Goal: Obtain resource: Download file/media

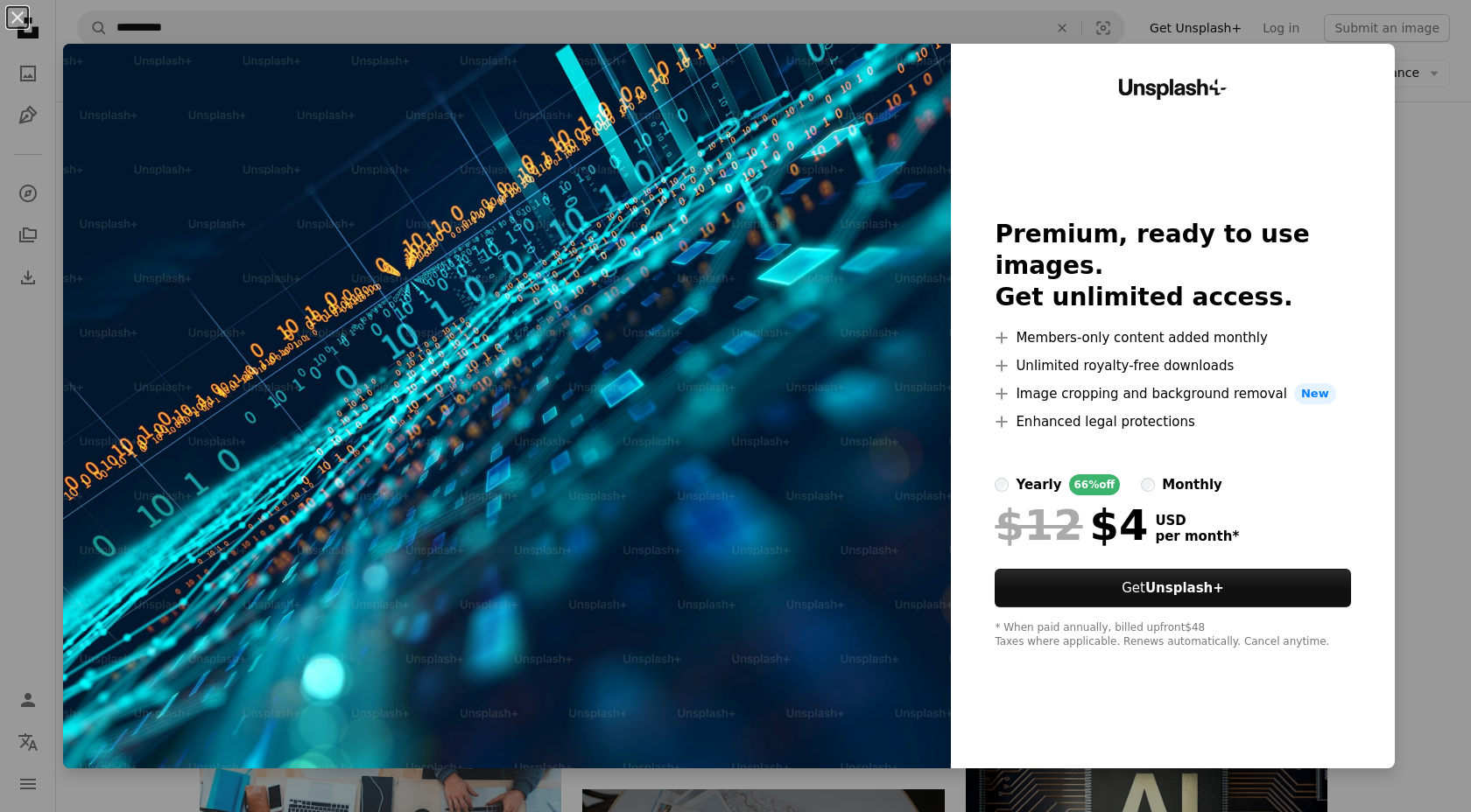
scroll to position [32230, 0]
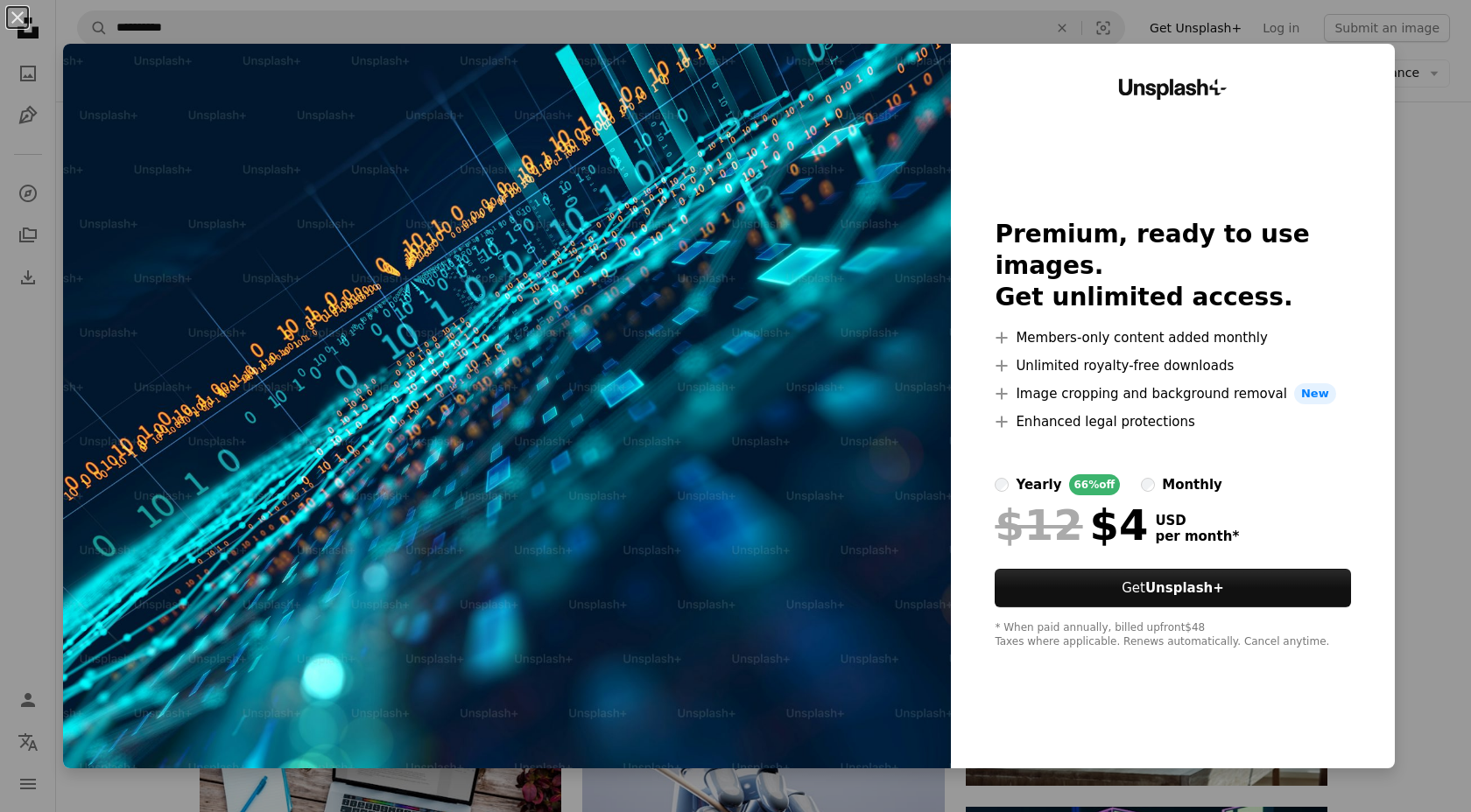
click at [1394, 245] on div "Unsplash+ Premium, ready to use images. Get unlimited access. A plus sign Membe…" at bounding box center [1172, 405] width 444 height 724
click at [1433, 267] on div "An X shape Unsplash+ Premium, ready to use images. Get unlimited access. A plus…" at bounding box center [735, 406] width 1471 height 812
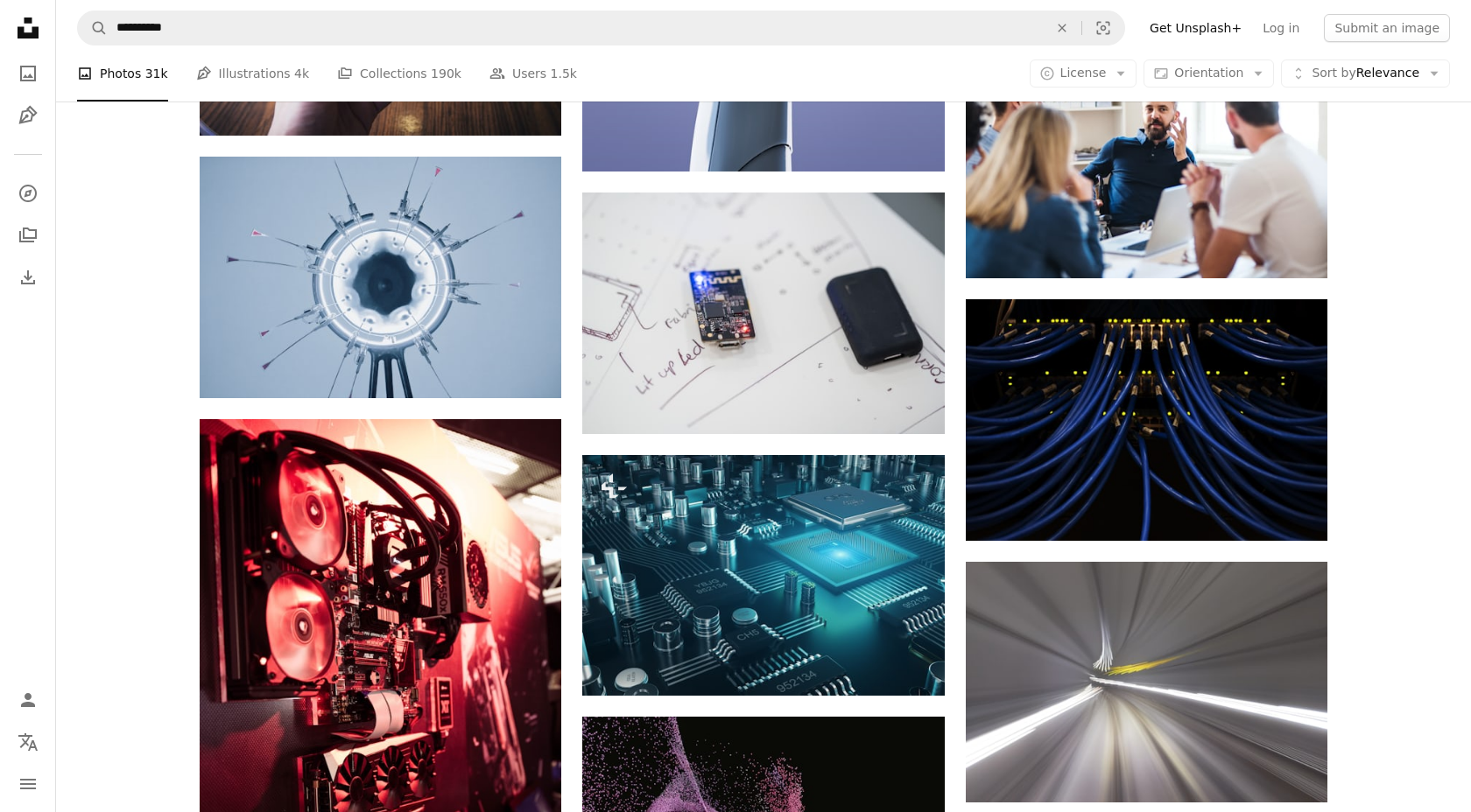
scroll to position [33278, 0]
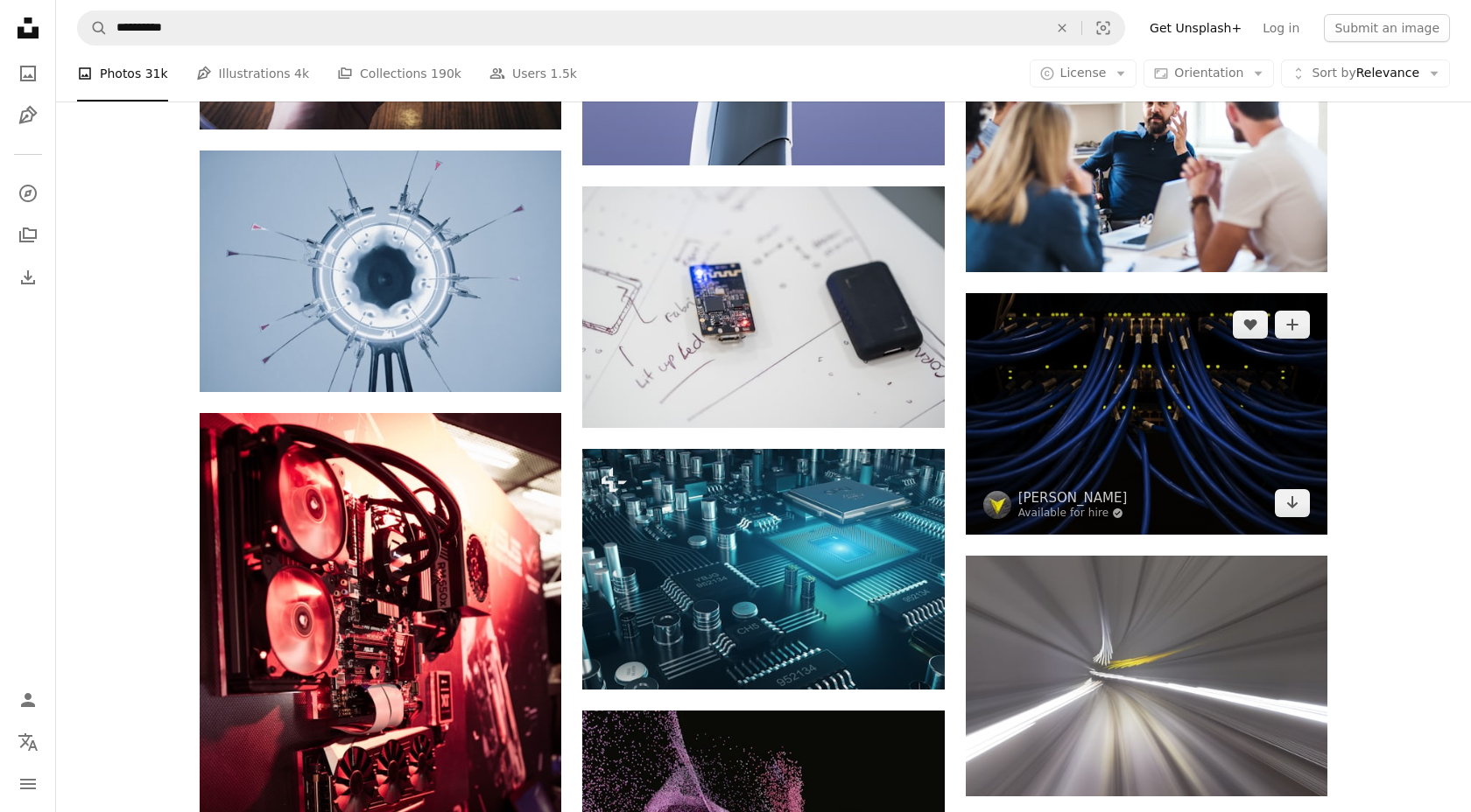
click at [1113, 390] on img at bounding box center [1147, 414] width 362 height 241
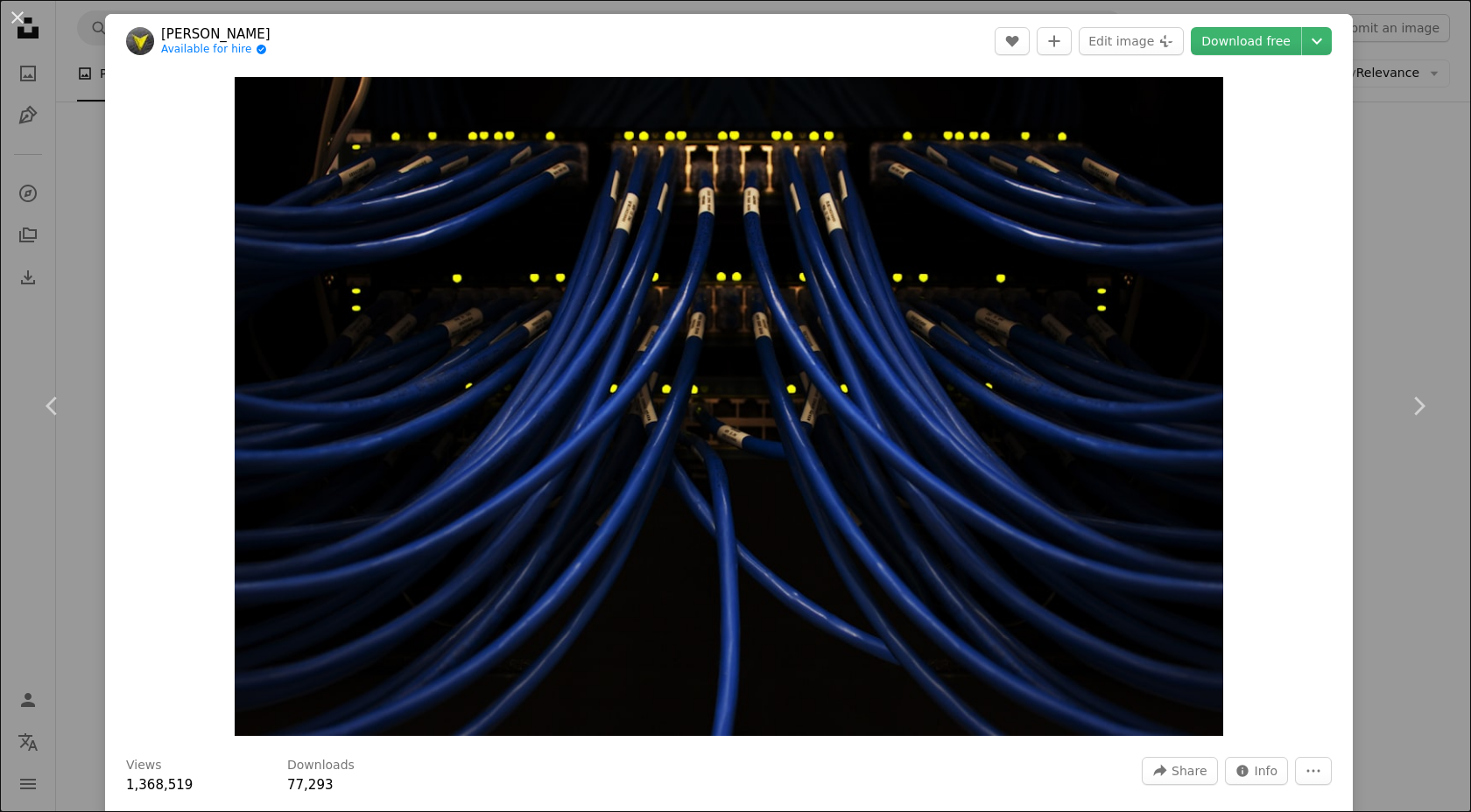
click at [1427, 202] on div "An X shape Chevron left Chevron right [PERSON_NAME] Available for hire A checkm…" at bounding box center [735, 406] width 1471 height 812
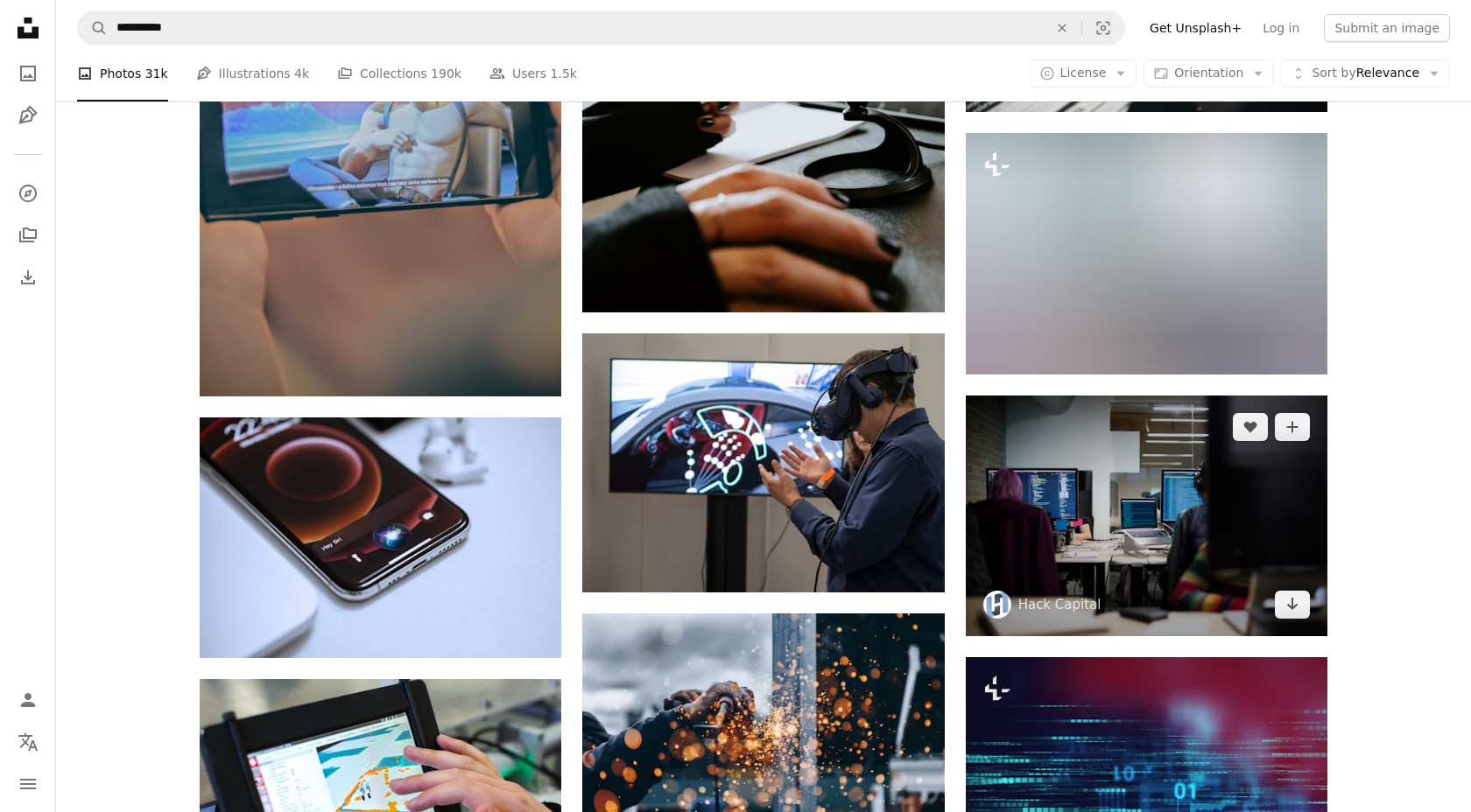
scroll to position [39959, 0]
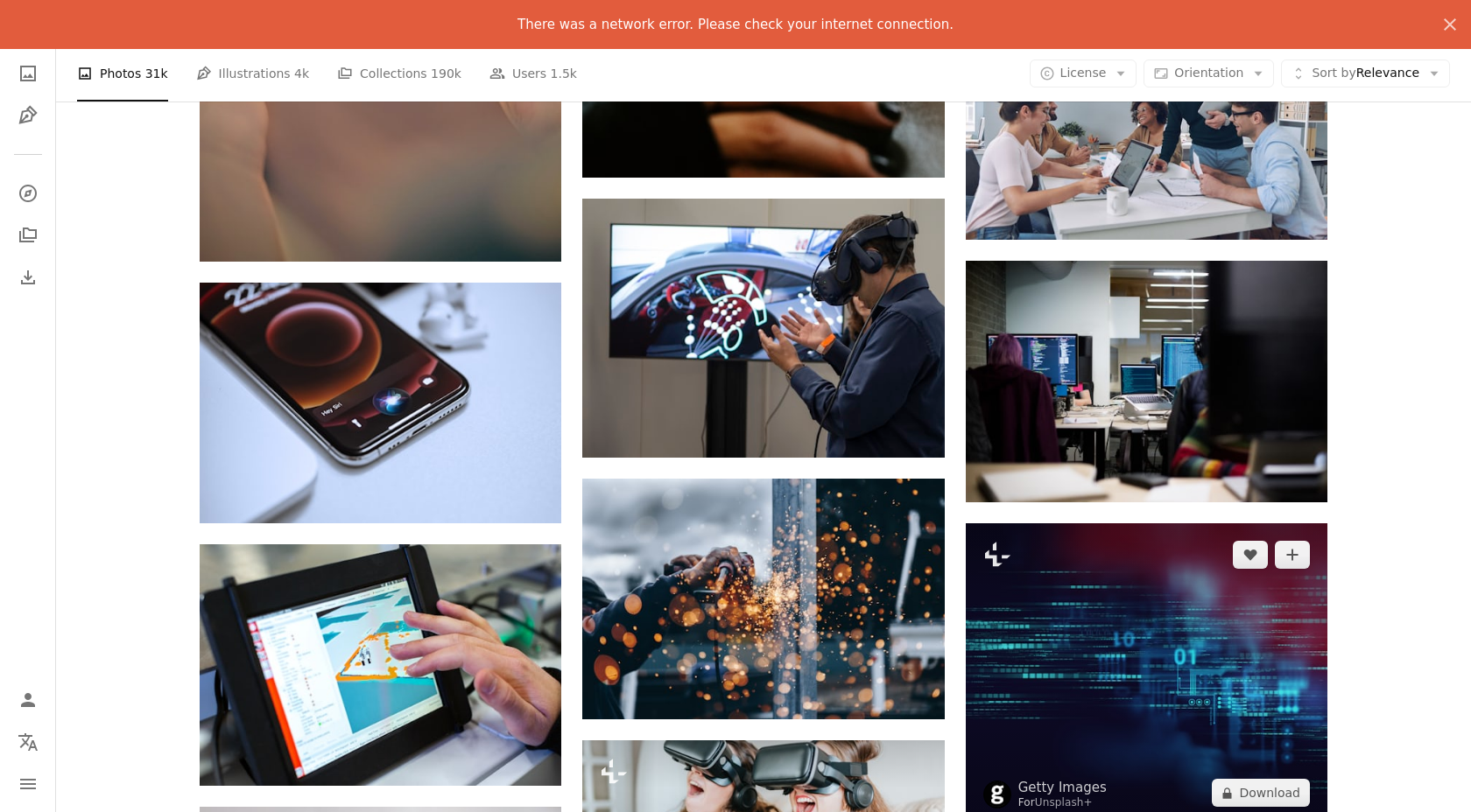
click at [1122, 595] on img at bounding box center [1147, 674] width 362 height 302
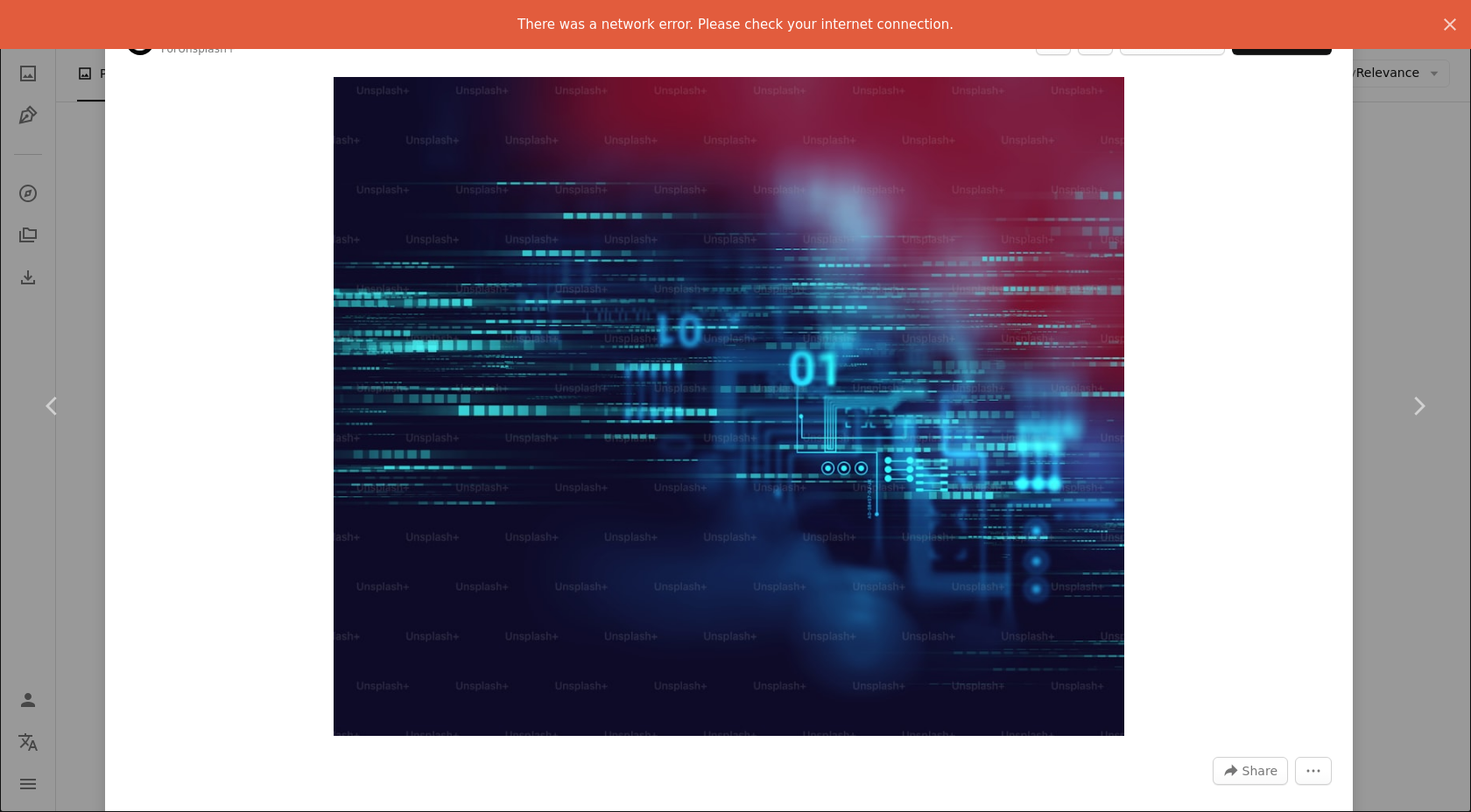
click at [1417, 208] on div "An X shape Chevron left Chevron right There was a network error. Please check y…" at bounding box center [735, 406] width 1471 height 812
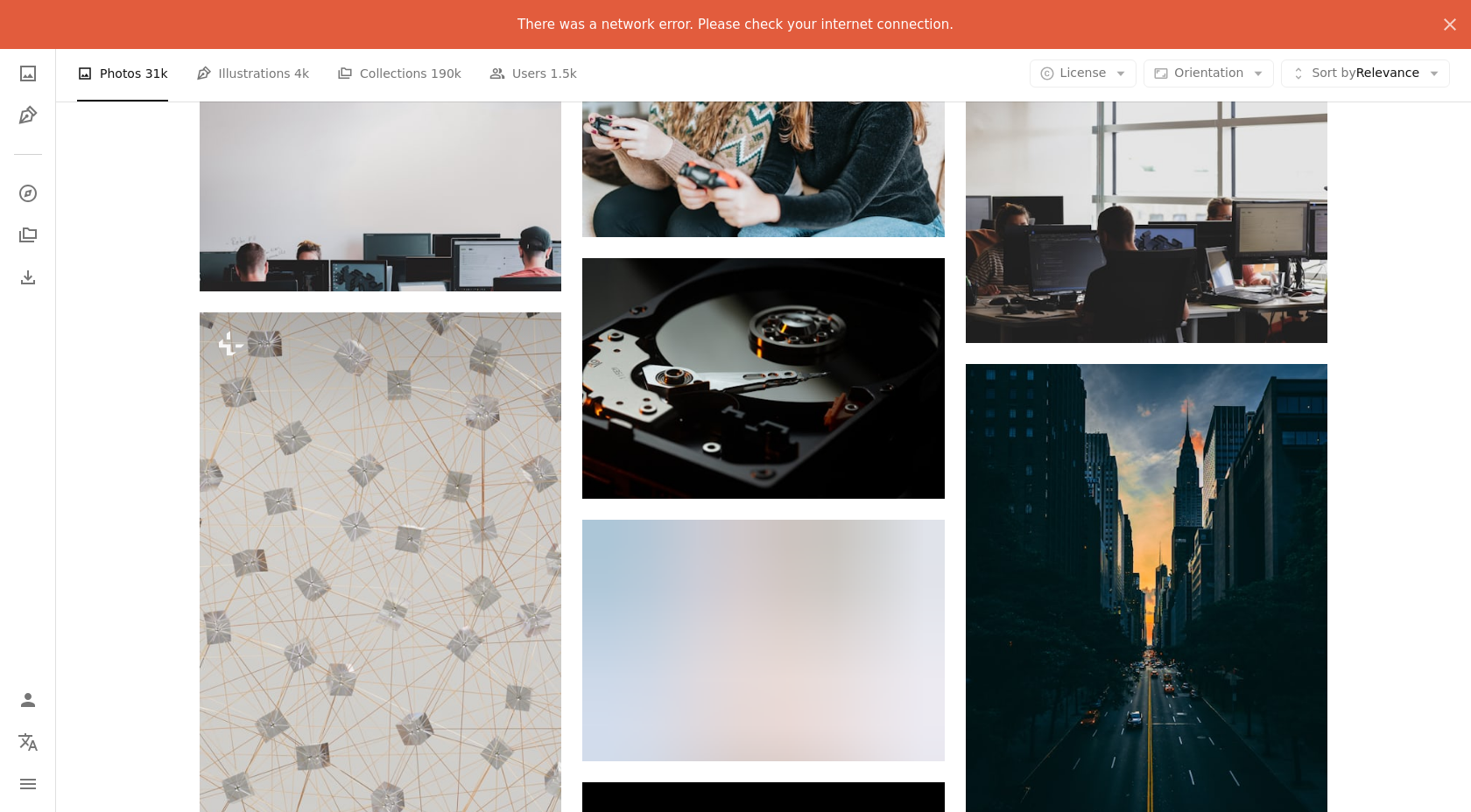
scroll to position [40719, 0]
